Goal: Task Accomplishment & Management: Use online tool/utility

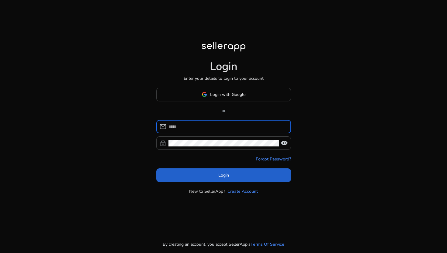
type input "**********"
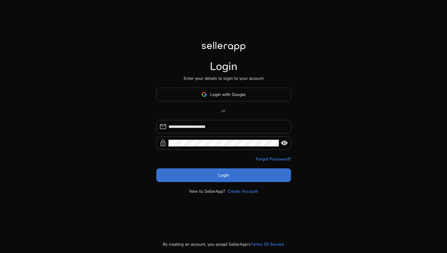
click at [213, 177] on span at bounding box center [223, 174] width 135 height 15
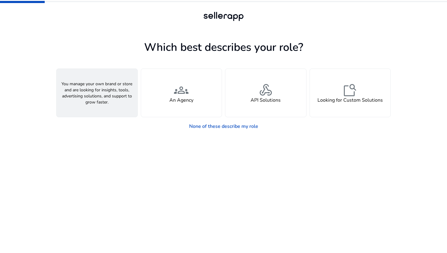
click at [126, 84] on div "person A Seller" at bounding box center [97, 93] width 81 height 48
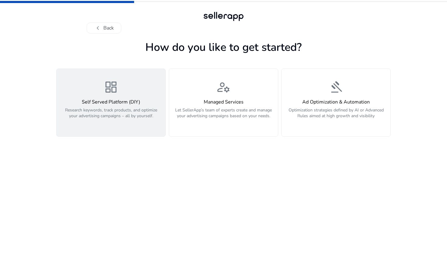
click at [136, 85] on div "dashboard Self Served Platform (DIY) Research keywords, track products, and opt…" at bounding box center [111, 103] width 102 height 46
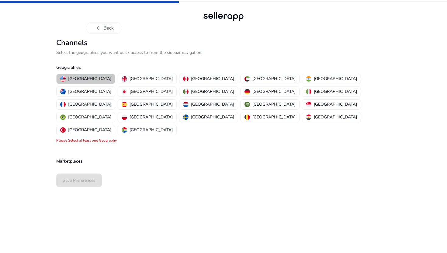
click at [92, 79] on p "[GEOGRAPHIC_DATA]" at bounding box center [89, 78] width 43 height 6
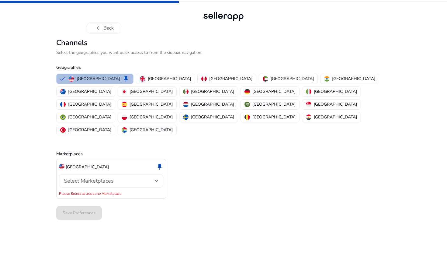
click at [112, 177] on span "Select Marketplaces" at bounding box center [89, 180] width 50 height 7
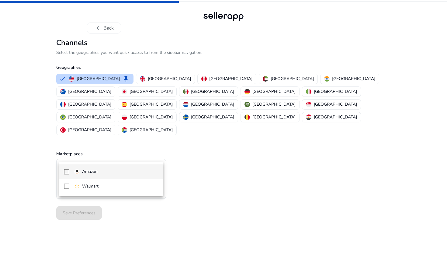
click at [84, 172] on p "Amazon" at bounding box center [90, 171] width 16 height 7
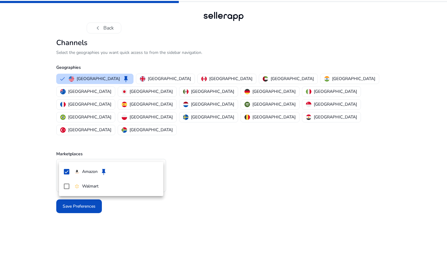
click at [39, 174] on div at bounding box center [223, 126] width 447 height 253
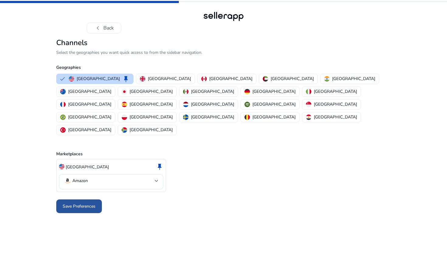
click at [71, 203] on span "Save Preferences" at bounding box center [79, 206] width 33 height 6
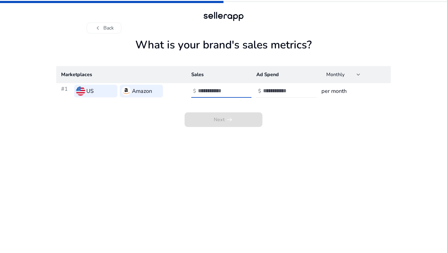
click at [212, 91] on input "number" at bounding box center [218, 90] width 41 height 7
type input "*"
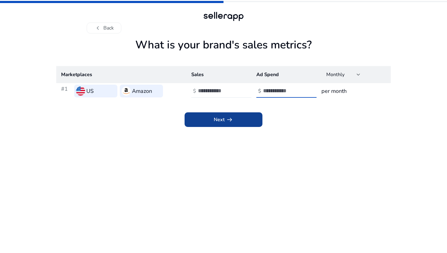
type input "*"
click at [205, 120] on span at bounding box center [223, 119] width 78 height 15
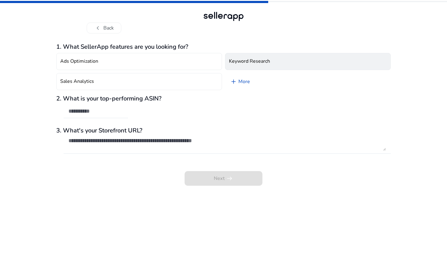
click at [249, 59] on h4 "Keyword Research" at bounding box center [249, 61] width 41 height 6
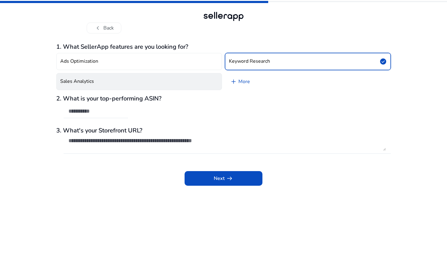
click at [189, 80] on button "Sales Analytics" at bounding box center [139, 81] width 166 height 17
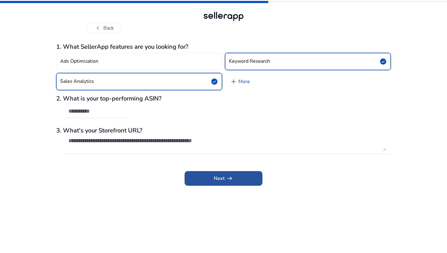
click at [198, 171] on span at bounding box center [223, 178] width 78 height 15
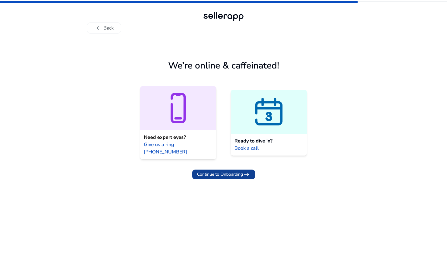
click at [219, 171] on span "Continue to Onboarding" at bounding box center [220, 174] width 46 height 6
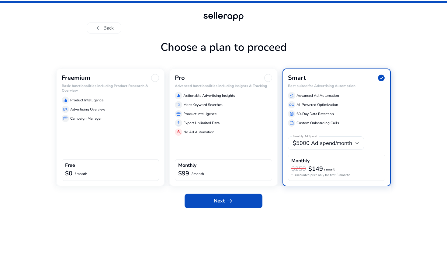
click at [105, 120] on div "storefront Campaign Manager" at bounding box center [110, 118] width 97 height 7
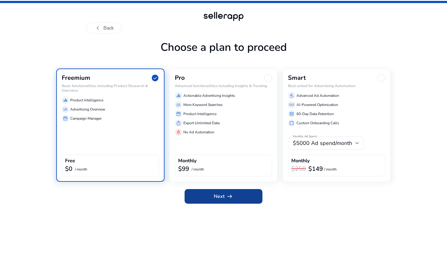
click at [215, 195] on span "Next arrow_right_alt" at bounding box center [223, 195] width 19 height 7
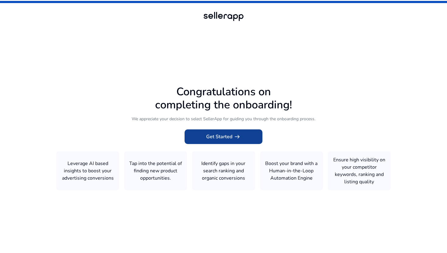
click at [221, 140] on span "Get Started arrow_right_alt" at bounding box center [223, 136] width 35 height 7
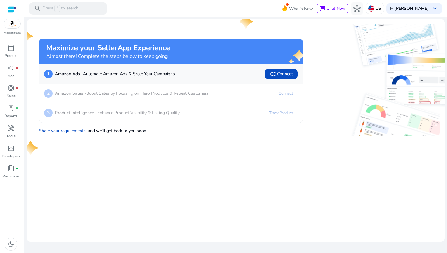
click at [156, 93] on p "Amazon Sales - Boost Sales by Focusing on Hero Products & Repeat Customers" at bounding box center [131, 93] width 153 height 6
click at [13, 130] on span "handyman" at bounding box center [10, 127] width 7 height 7
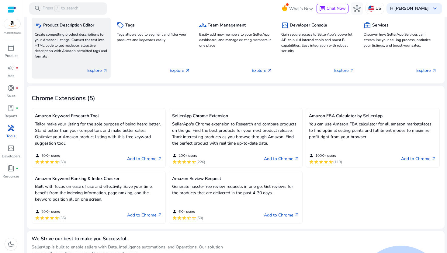
scroll to position [102, 0]
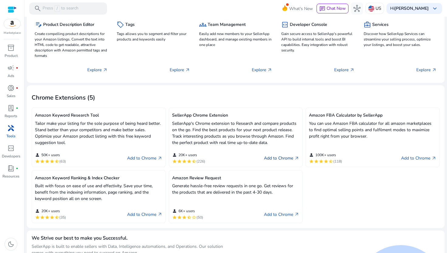
click at [272, 158] on link "Add to Chrome arrow_outward" at bounding box center [281, 157] width 35 height 7
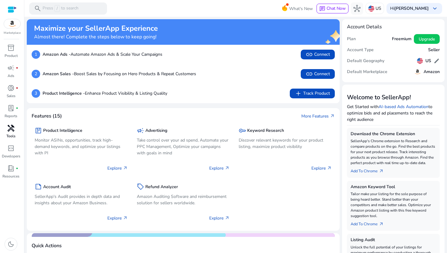
click at [11, 130] on span "handyman" at bounding box center [10, 127] width 7 height 7
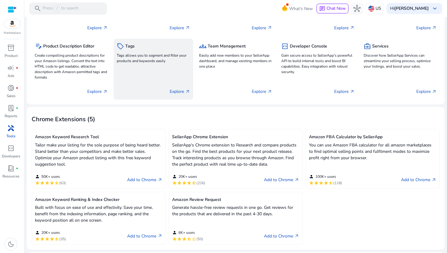
scroll to position [93, 0]
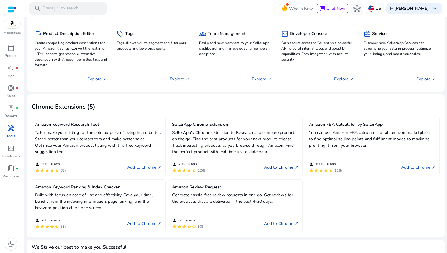
click at [275, 168] on link "Add to Chrome arrow_outward" at bounding box center [281, 167] width 35 height 7
